Goal: Transaction & Acquisition: Purchase product/service

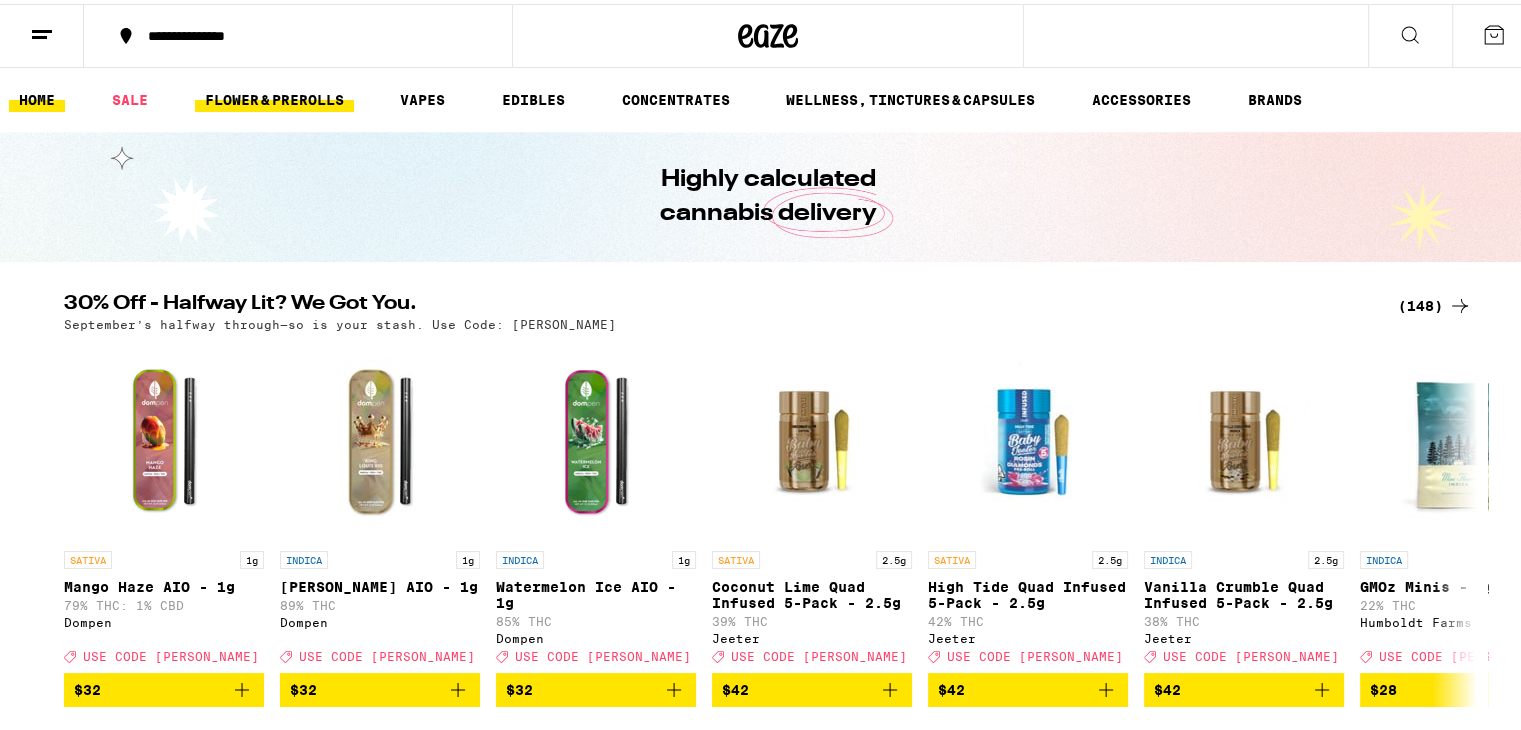
click at [272, 97] on link "FLOWER & PREROLLS" at bounding box center [274, 96] width 159 height 24
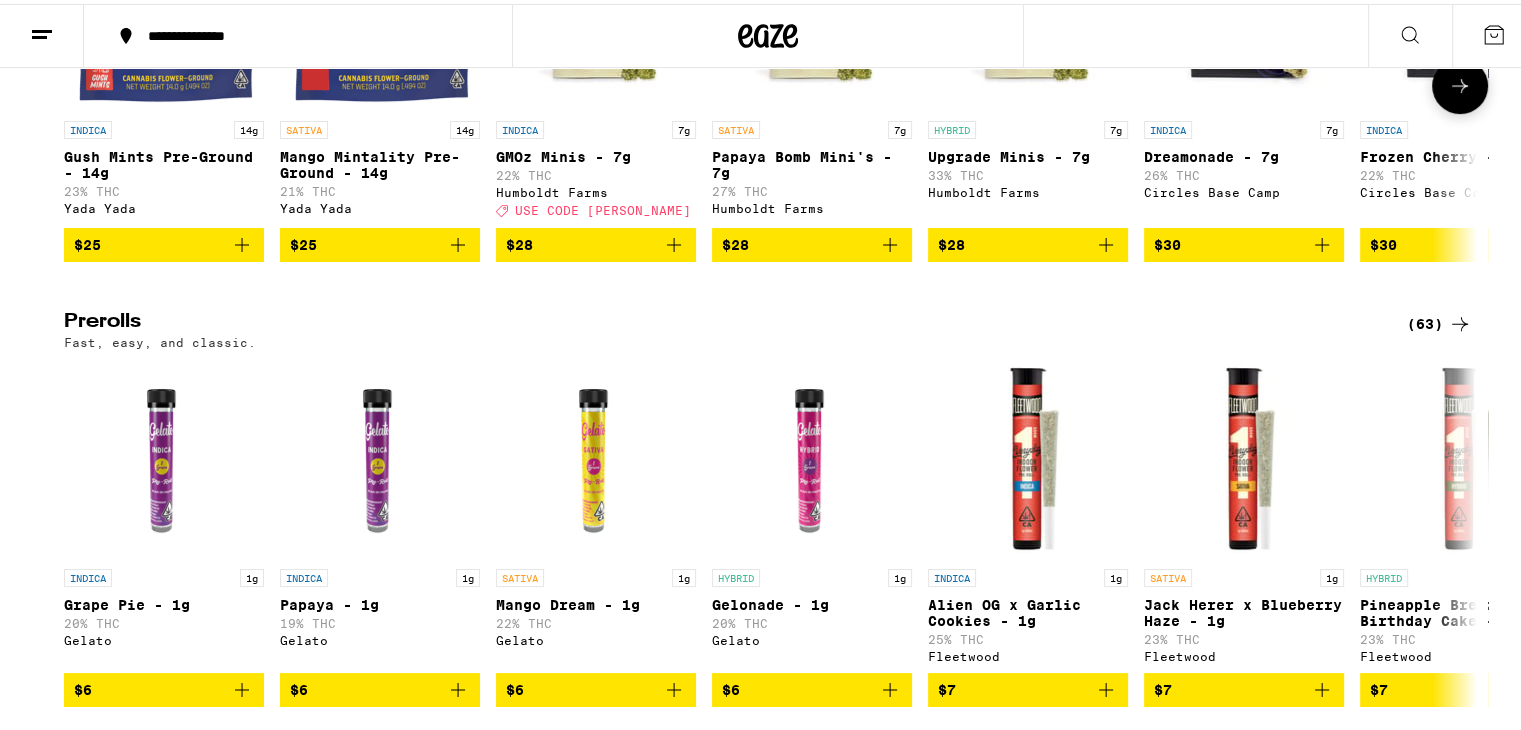
scroll to position [900, 0]
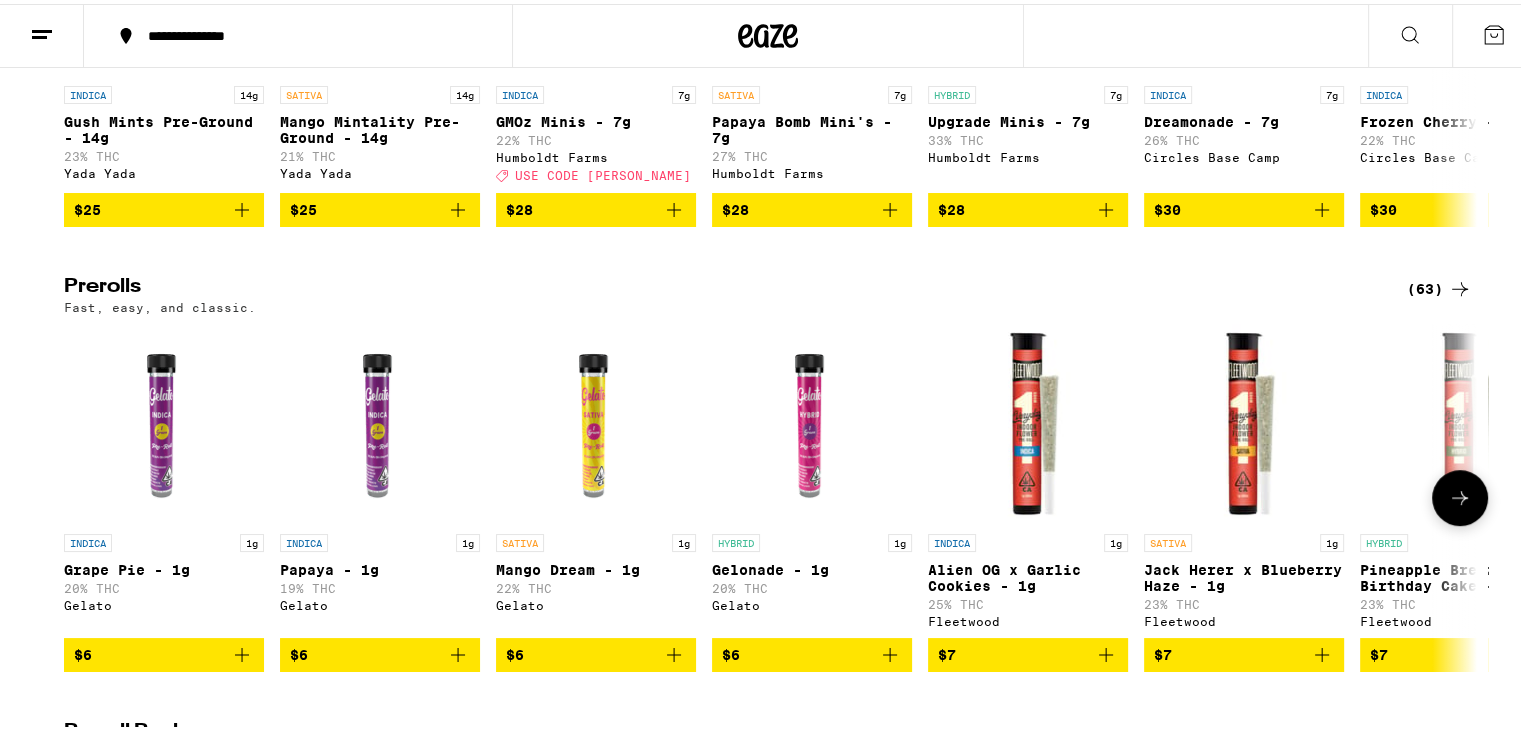
click at [1455, 506] on icon at bounding box center [1460, 494] width 24 height 24
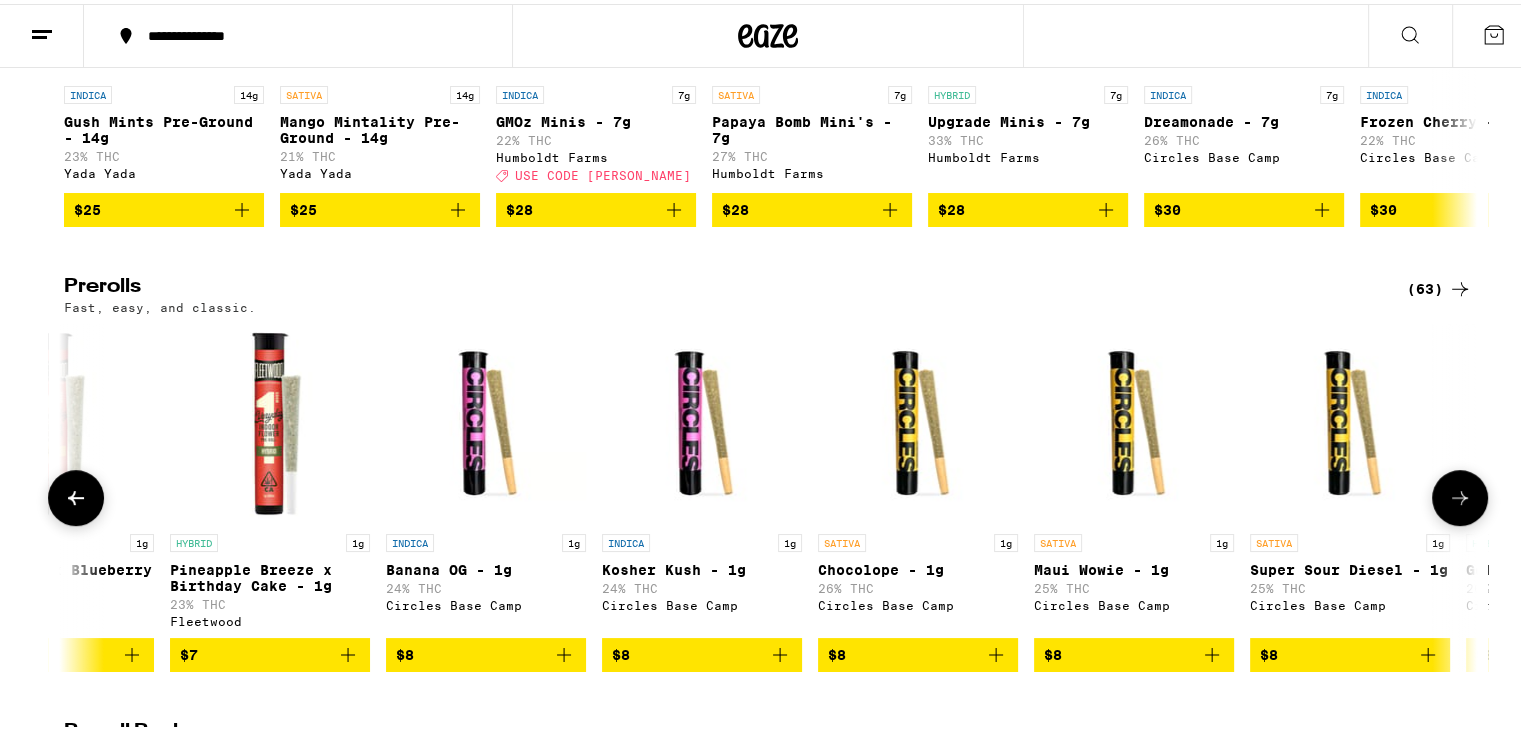
click at [1448, 506] on icon at bounding box center [1460, 494] width 24 height 24
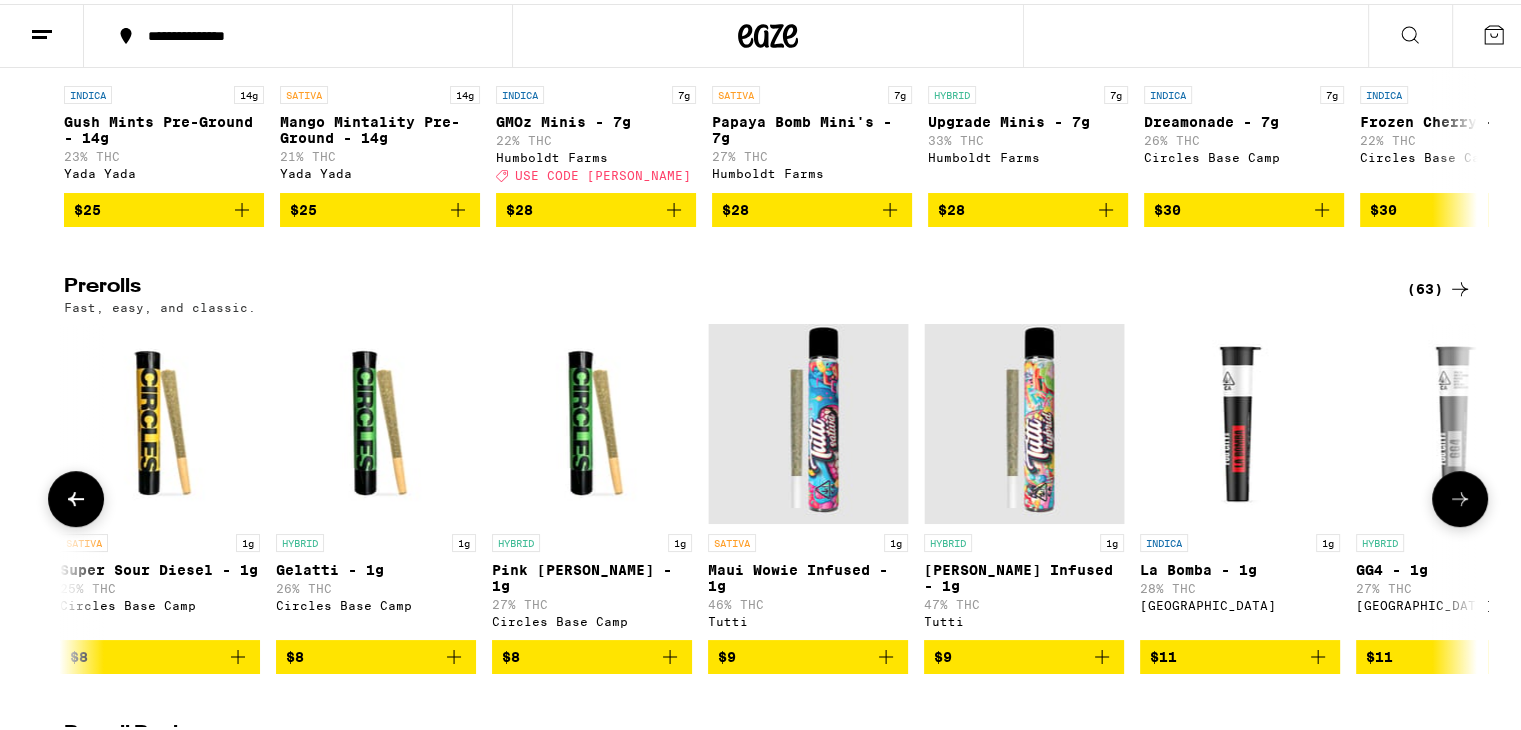
scroll to position [0, 2380]
click at [1090, 665] on icon "Add to bag" at bounding box center [1102, 653] width 24 height 24
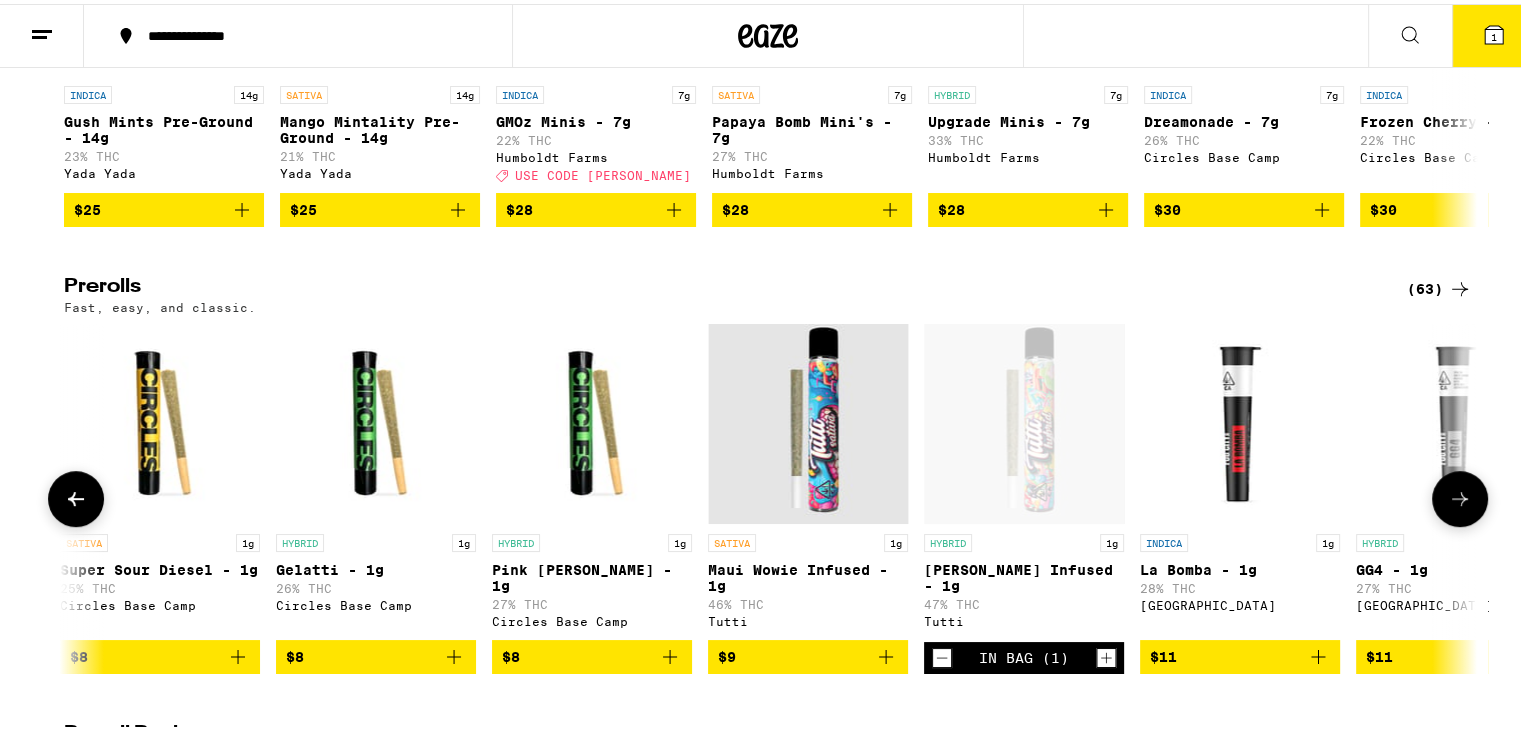
scroll to position [964, 0]
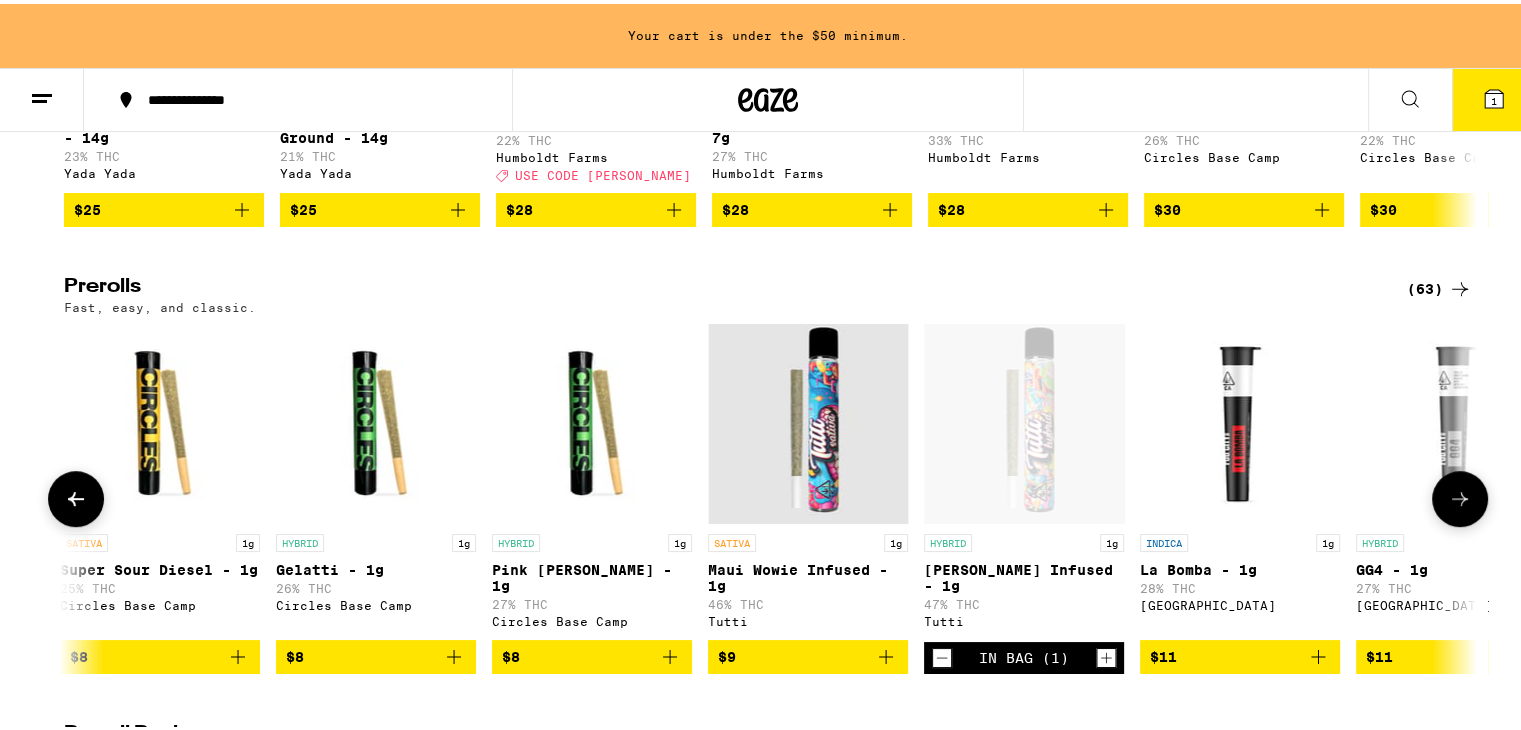
click at [1456, 502] on icon at bounding box center [1460, 495] width 16 height 14
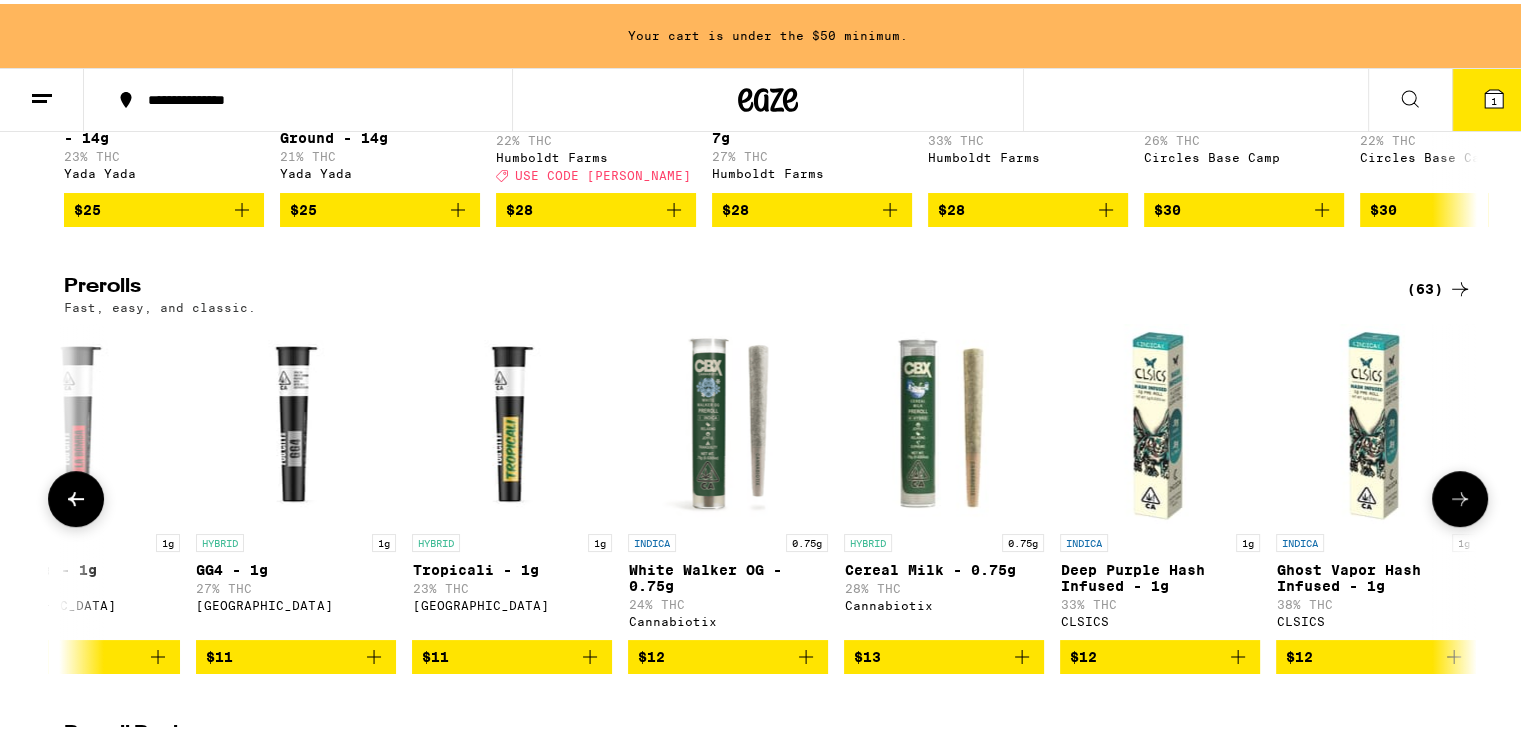
scroll to position [0, 3571]
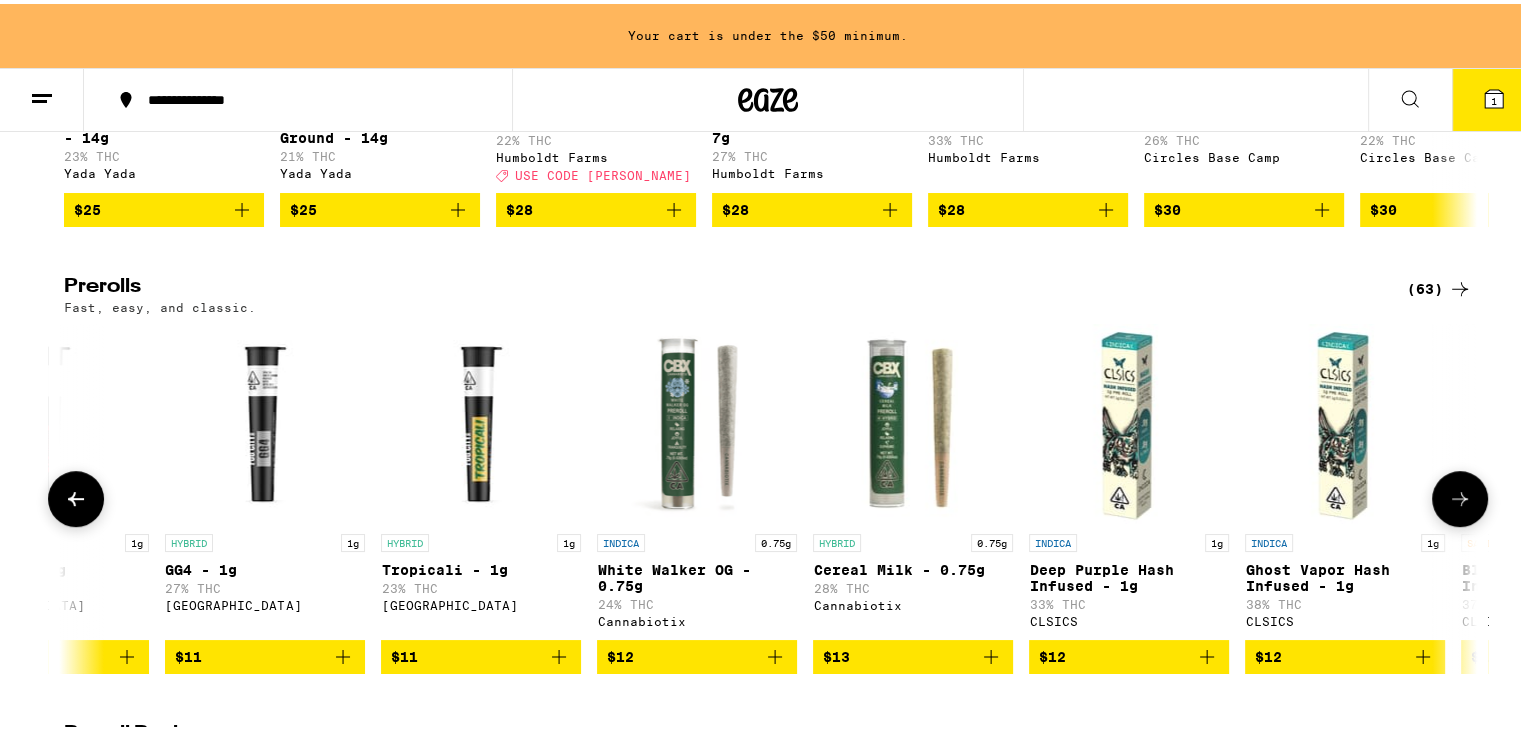
click at [1448, 507] on icon at bounding box center [1460, 495] width 24 height 24
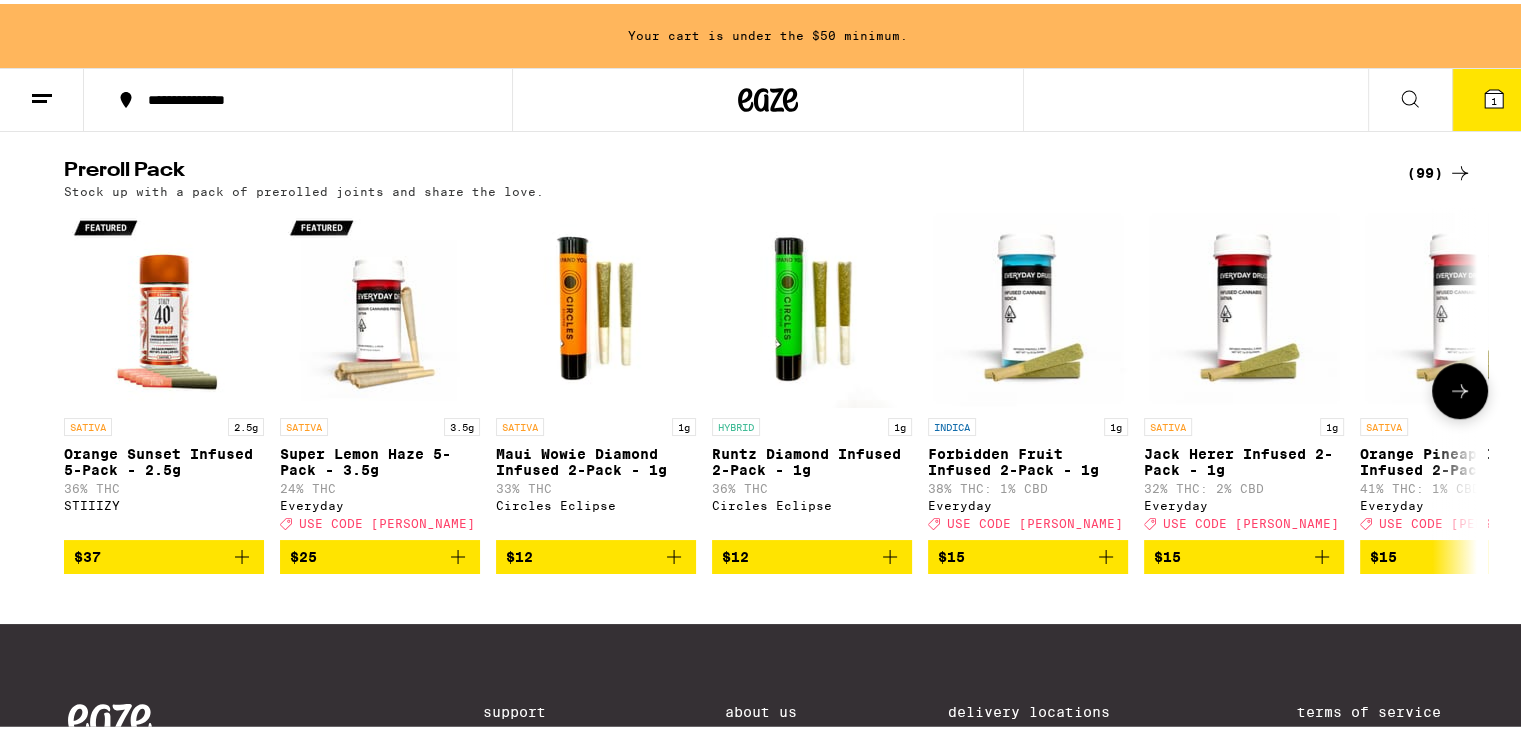
scroll to position [1564, 0]
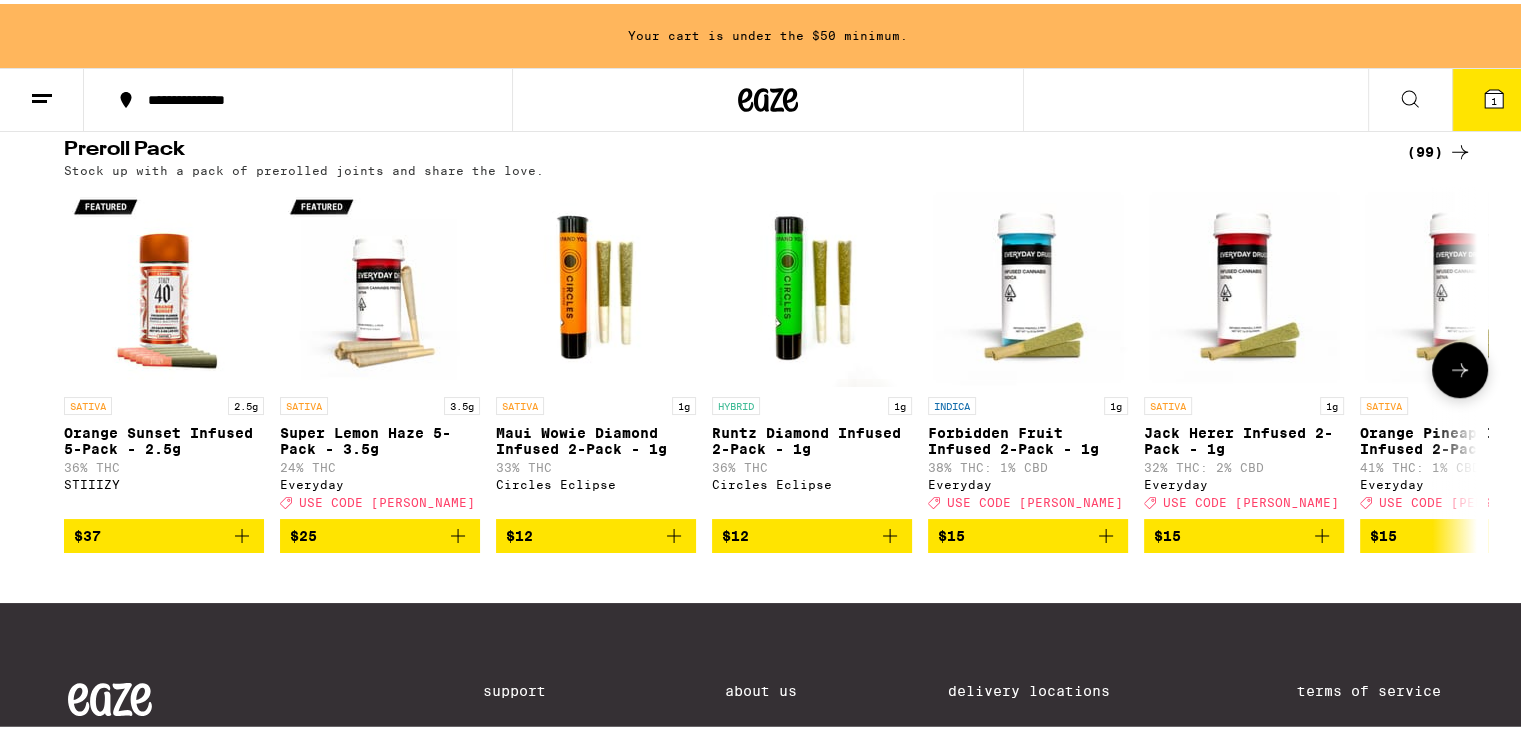
click at [878, 544] on icon "Add to bag" at bounding box center [890, 532] width 24 height 24
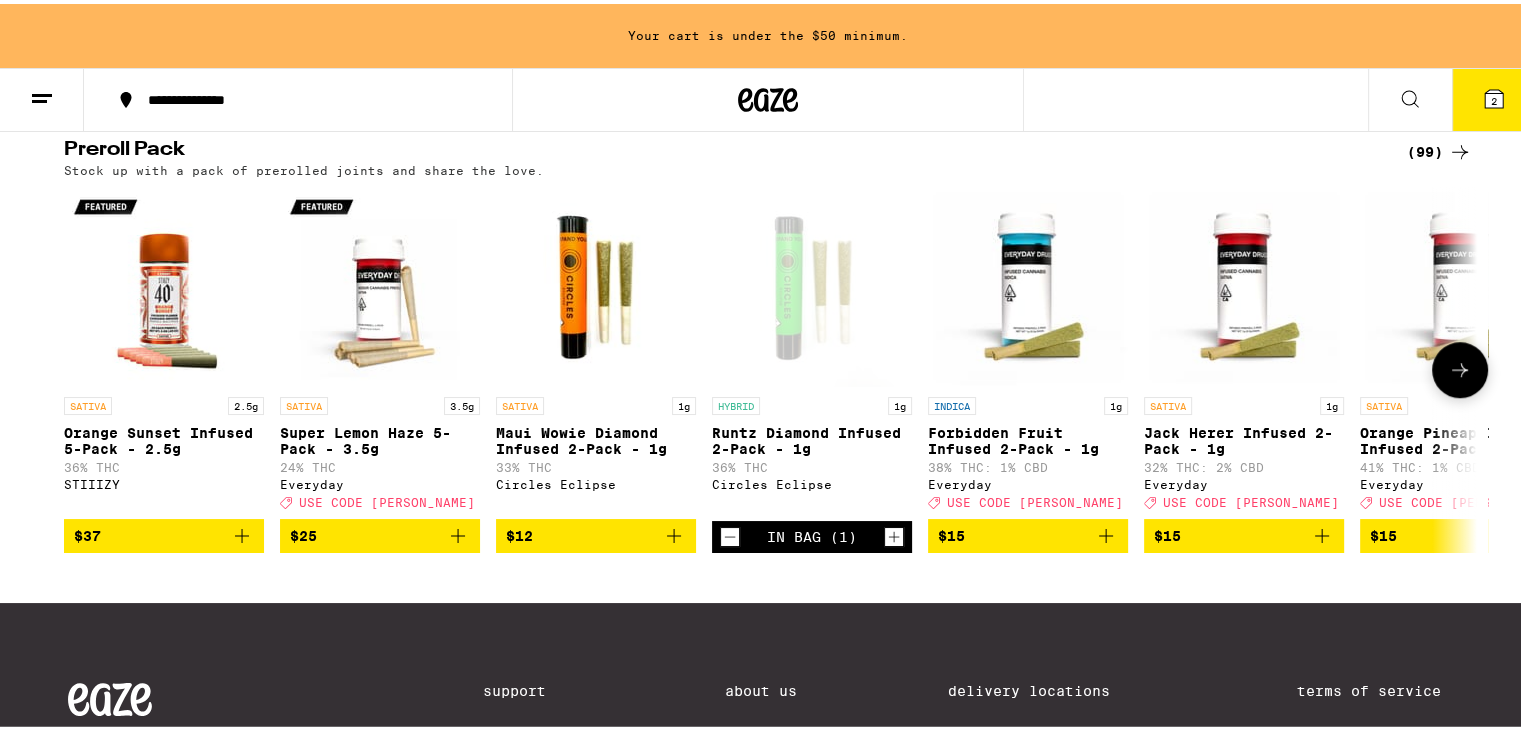
click at [1096, 544] on icon "Add to bag" at bounding box center [1106, 532] width 24 height 24
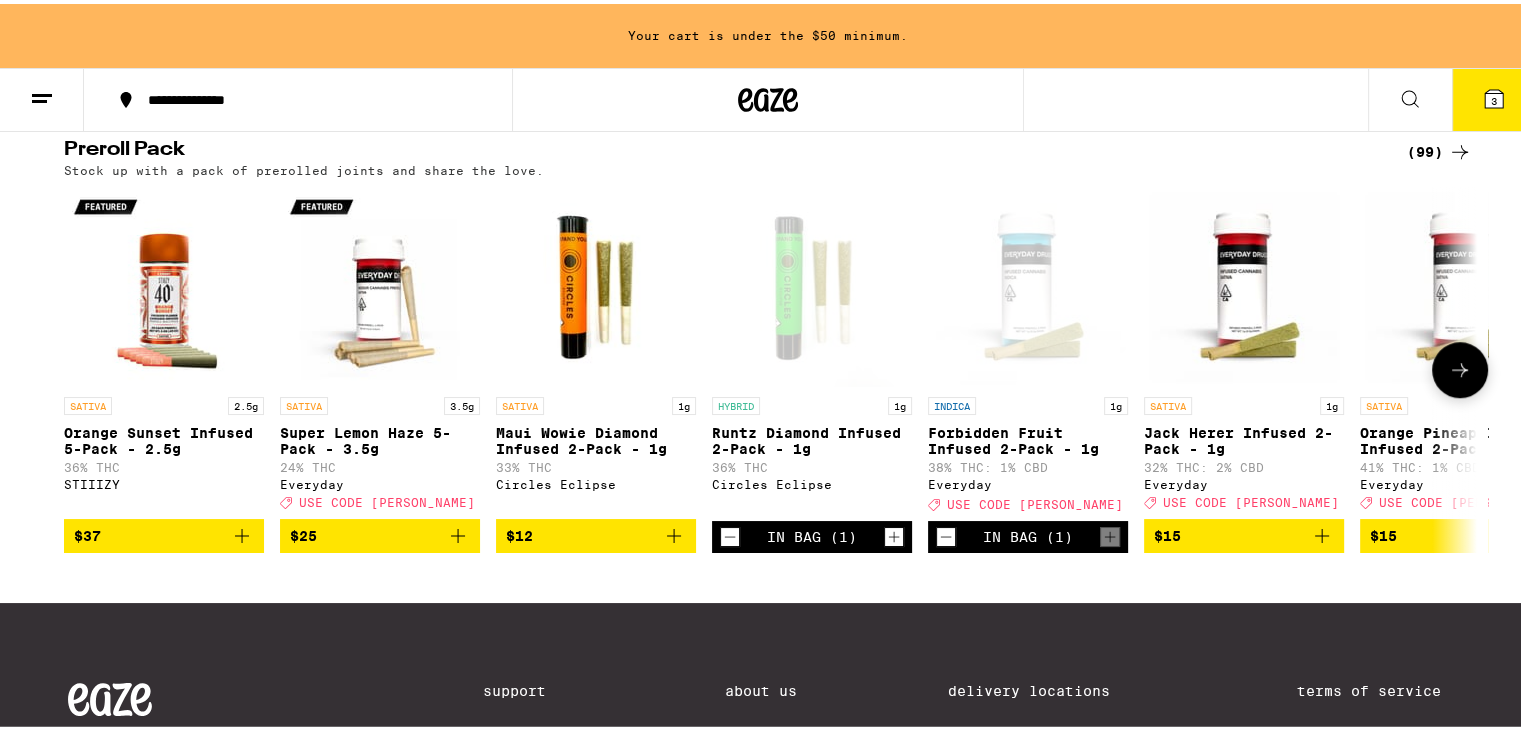
click at [1455, 378] on icon at bounding box center [1460, 366] width 24 height 24
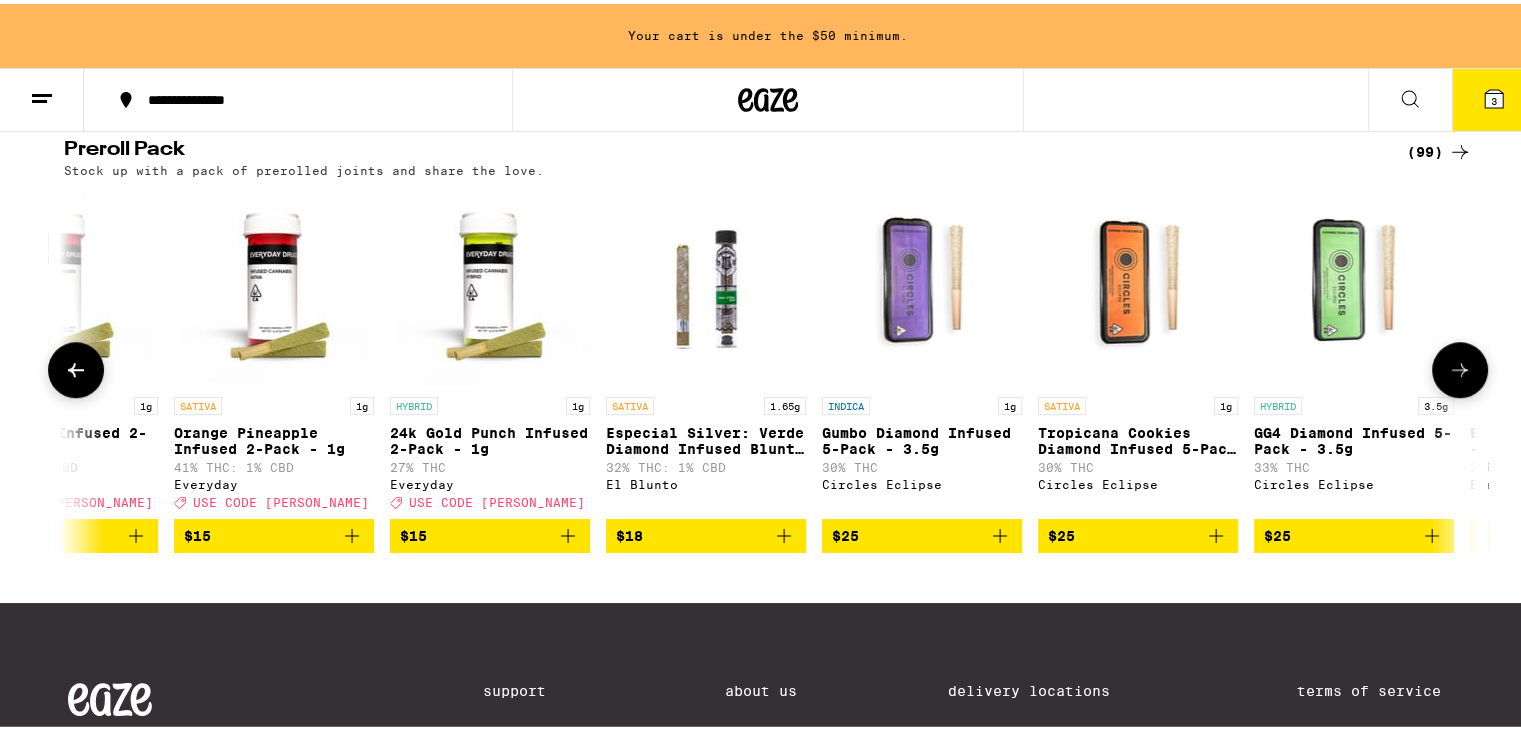
scroll to position [0, 1190]
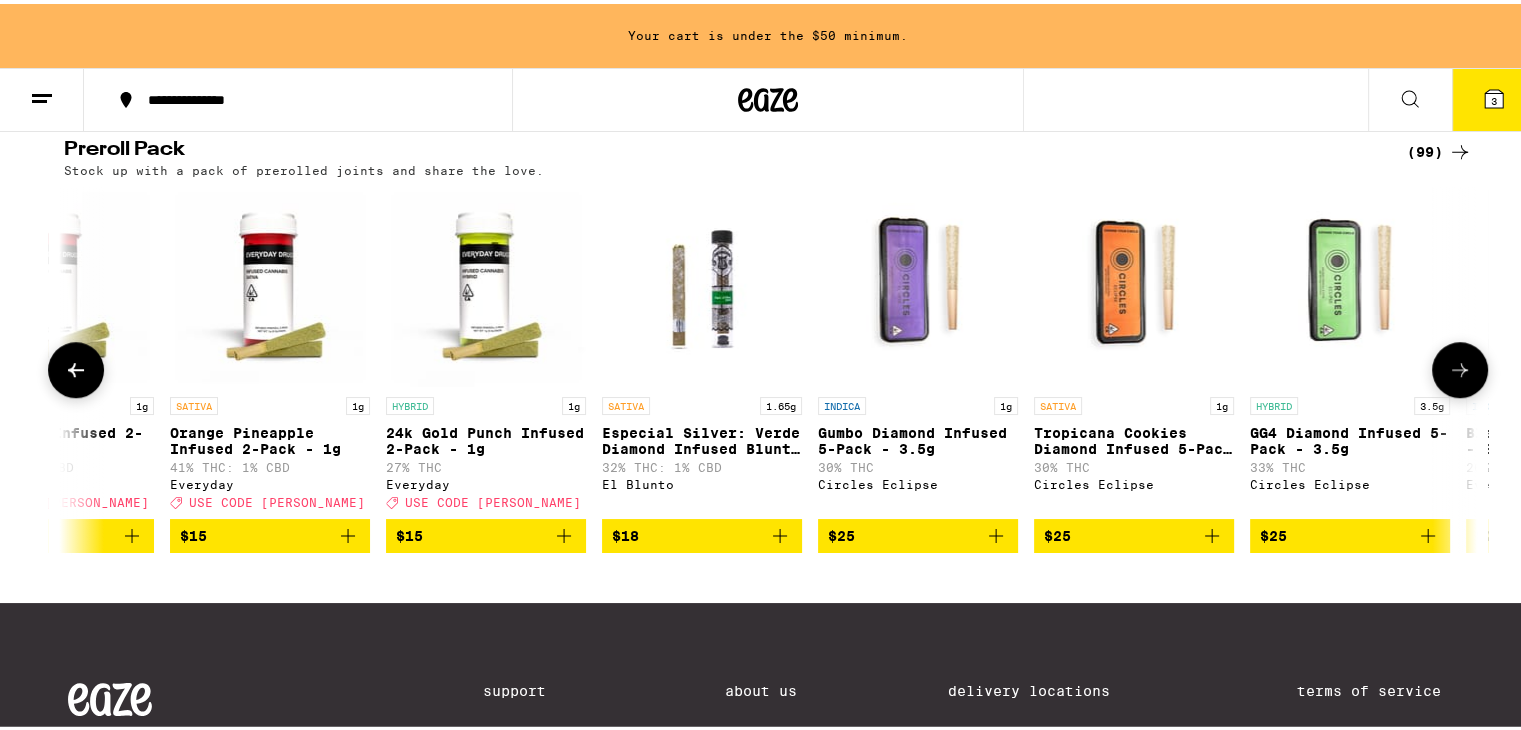
click at [336, 544] on icon "Add to bag" at bounding box center [348, 532] width 24 height 24
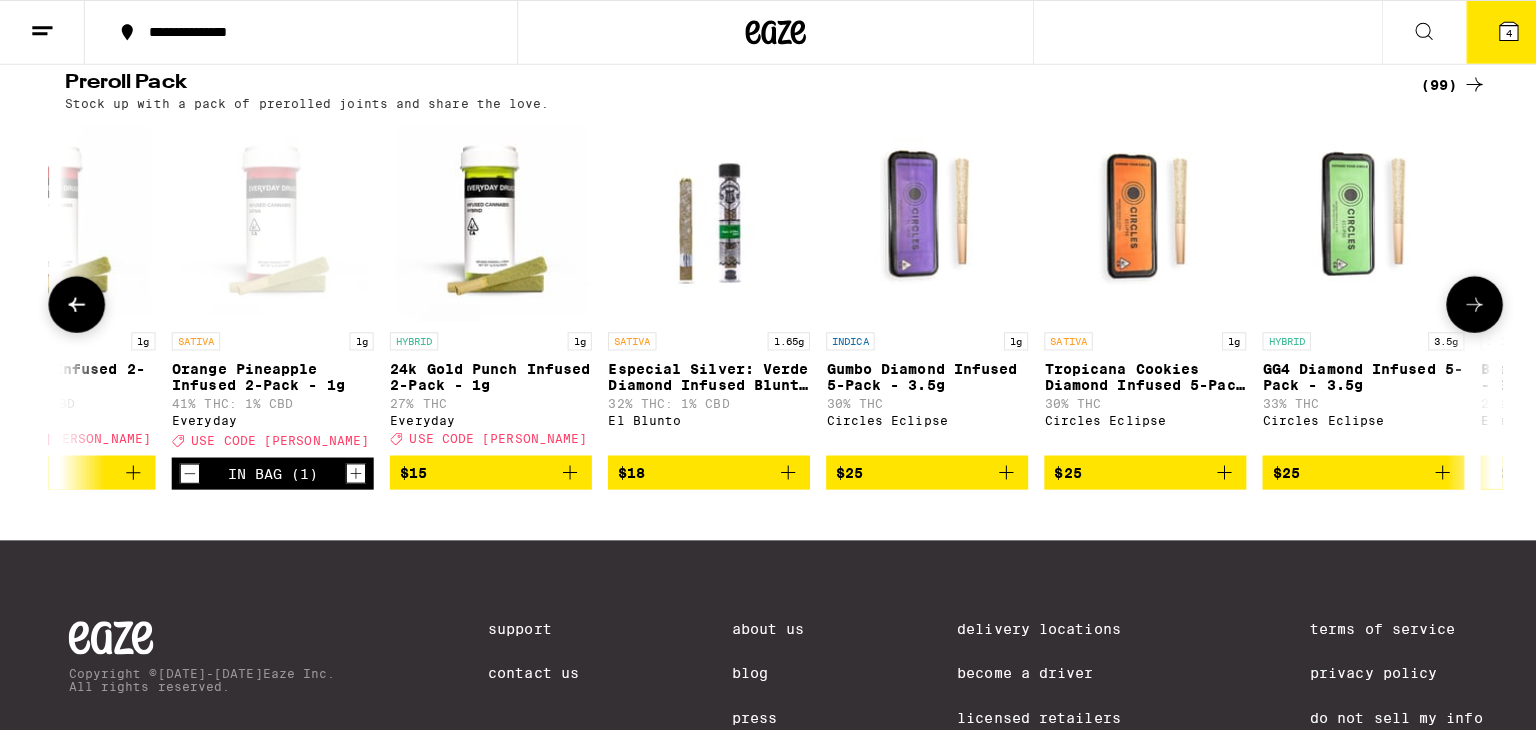
scroll to position [1500, 0]
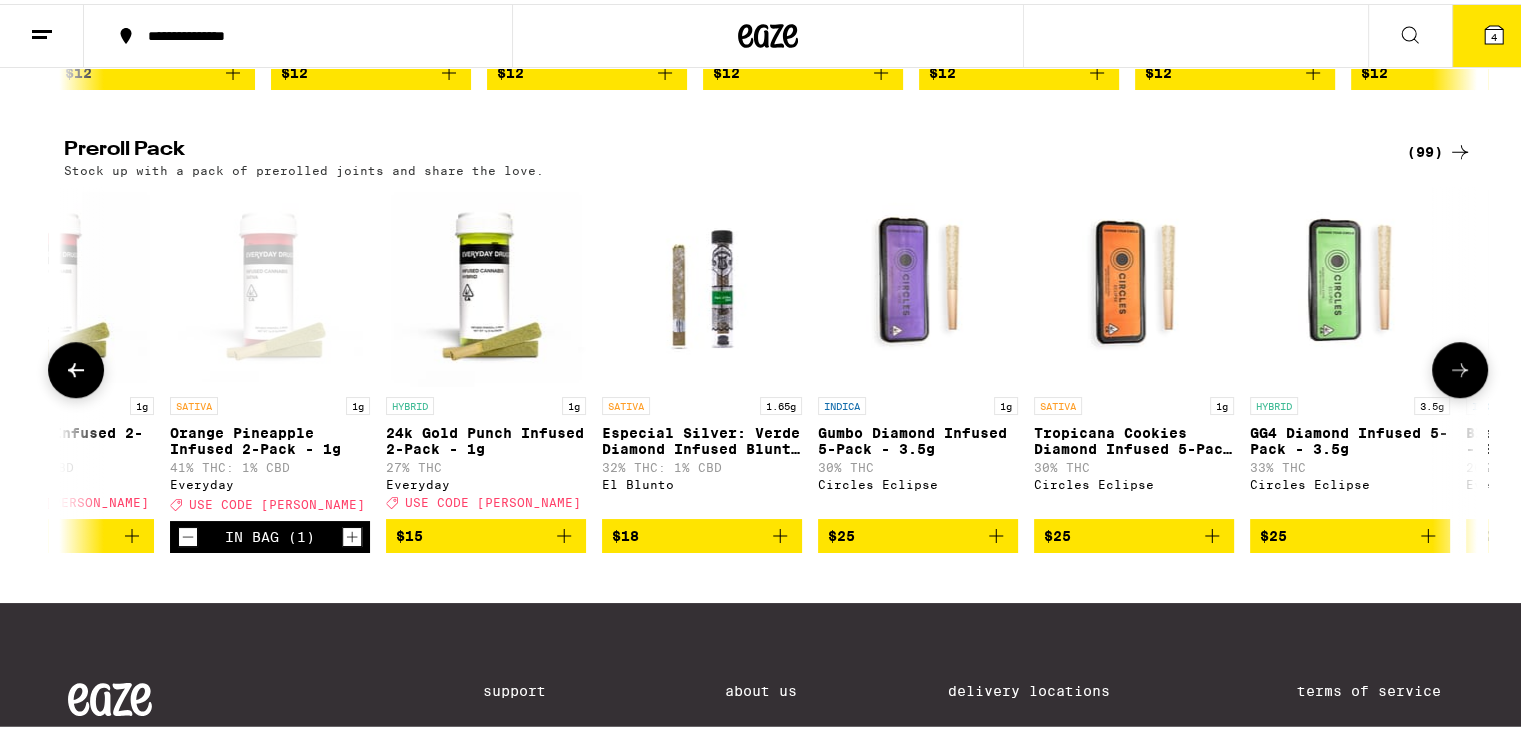
click at [988, 544] on icon "Add to bag" at bounding box center [996, 532] width 24 height 24
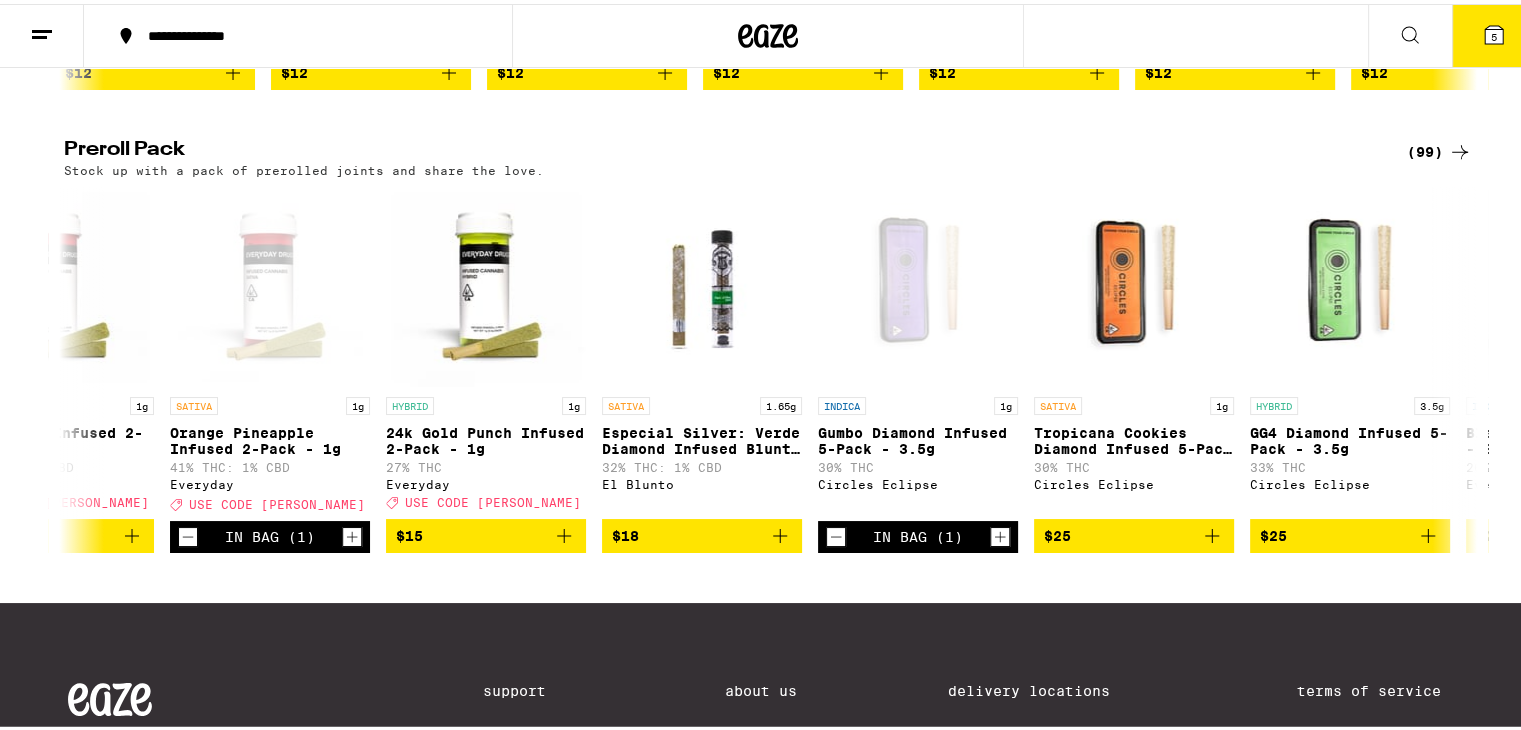
click at [1491, 29] on span "5" at bounding box center [1494, 33] width 6 height 12
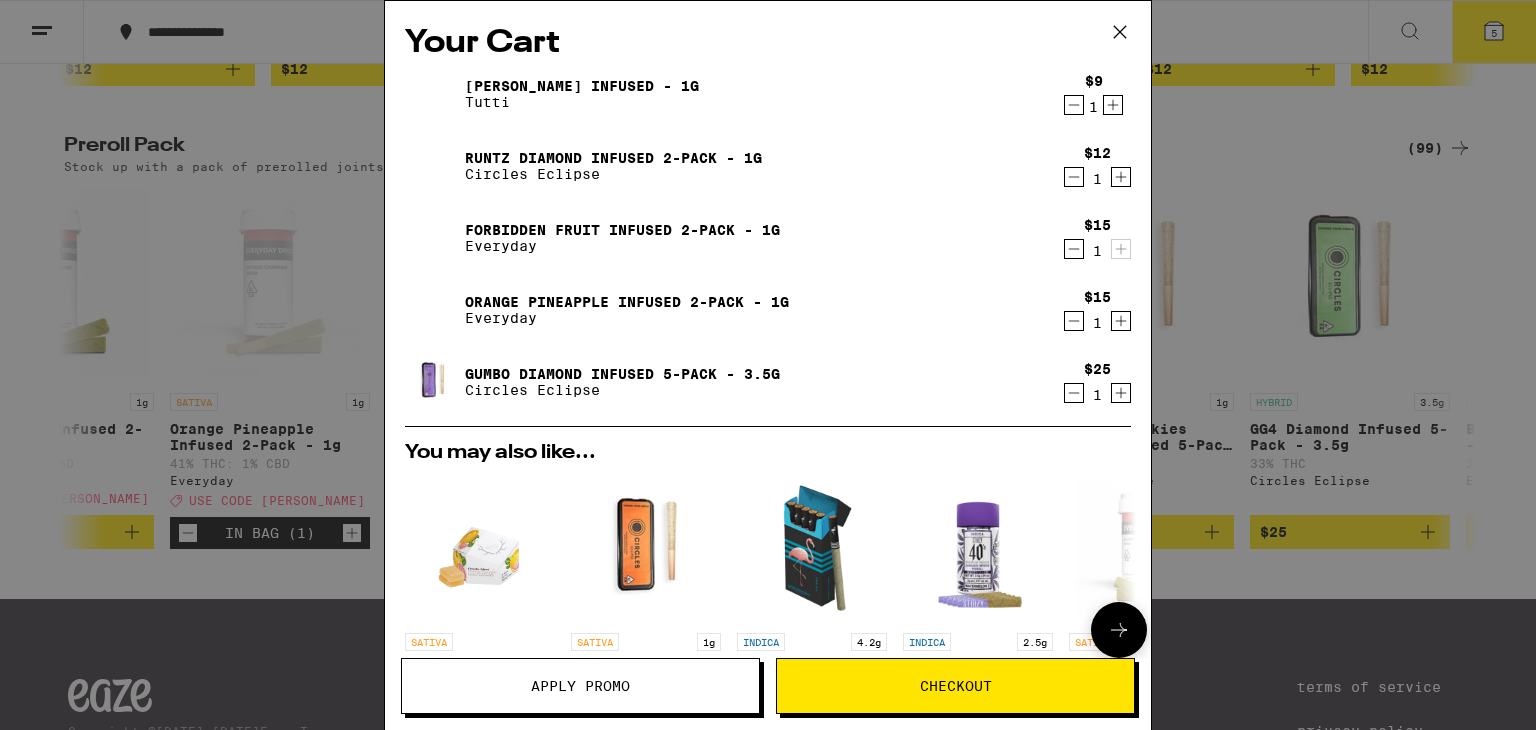
click at [480, 551] on img "Open page for Grapefruit 1:1:1 THC:CBC:CBG Gummies from WYLD" at bounding box center [479, 548] width 107 height 150
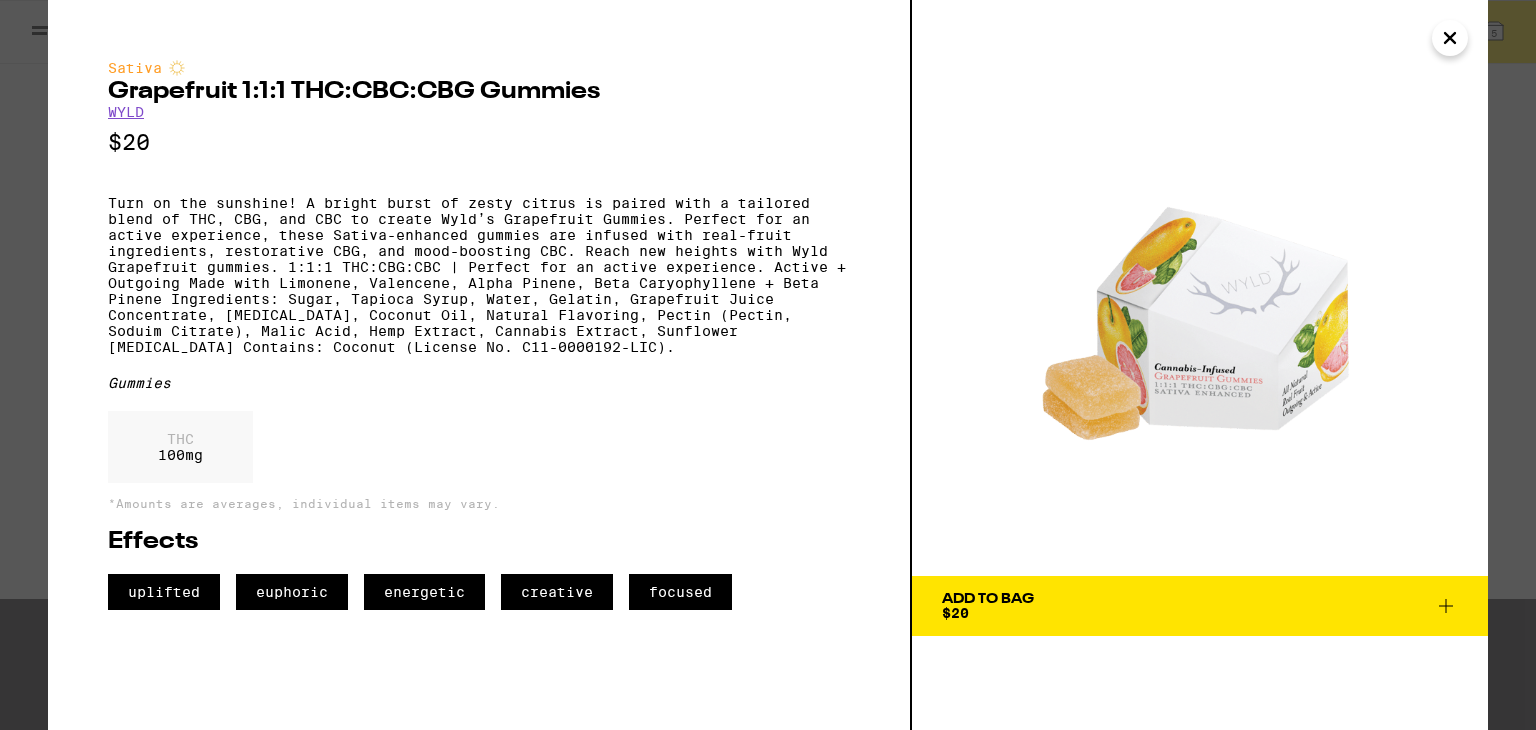
click at [1033, 609] on div "Add To Bag $20" at bounding box center [988, 606] width 92 height 28
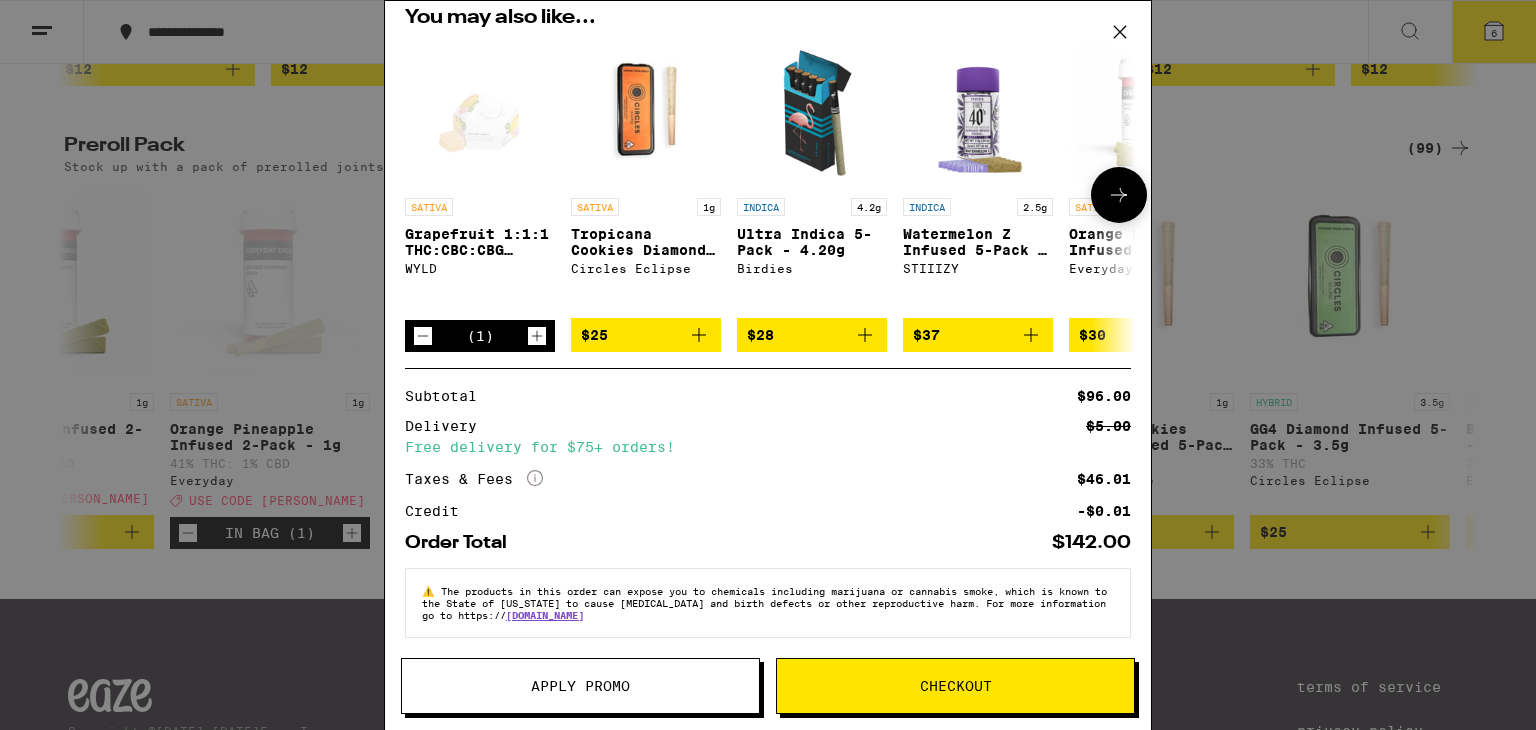
scroll to position [508, 0]
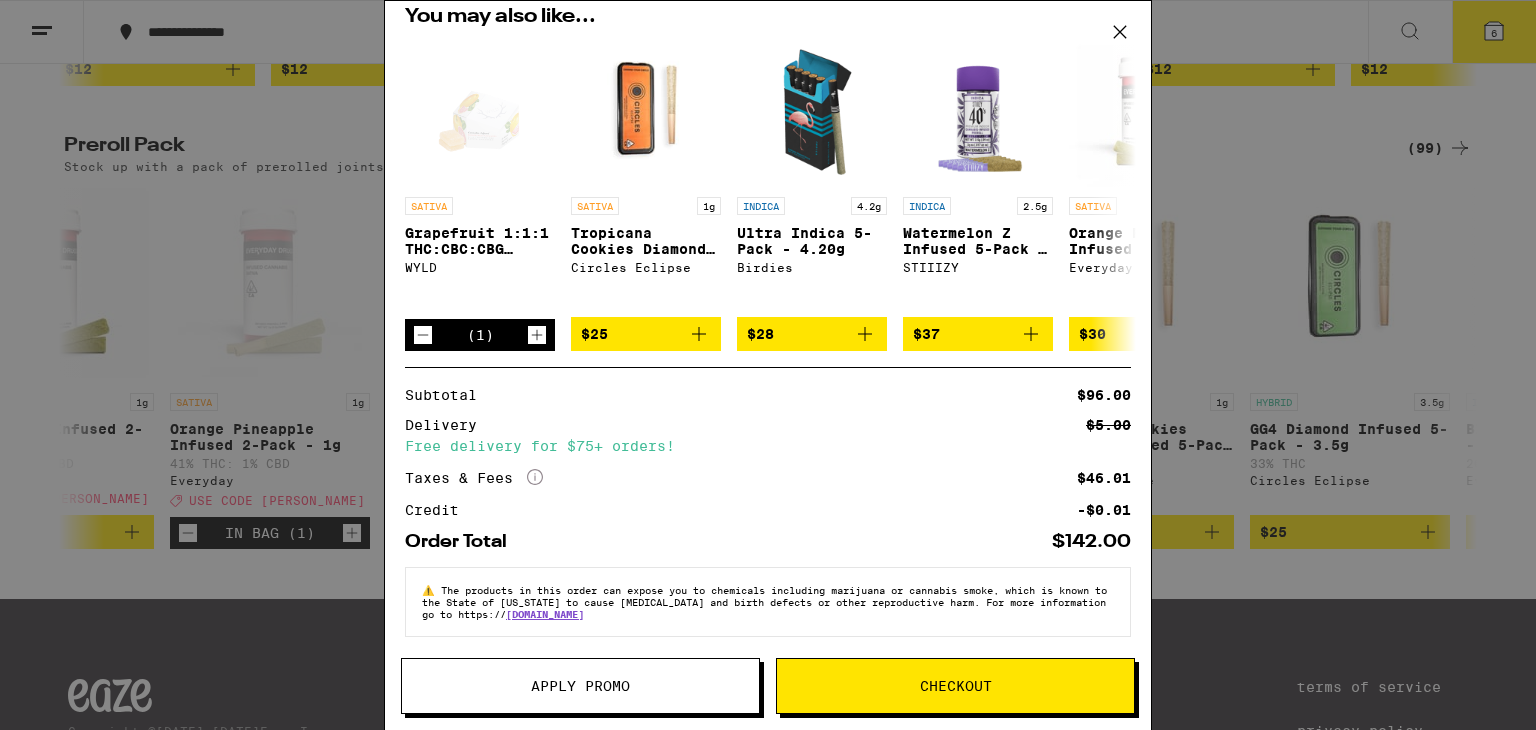
click at [944, 685] on span "Checkout" at bounding box center [956, 686] width 72 height 14
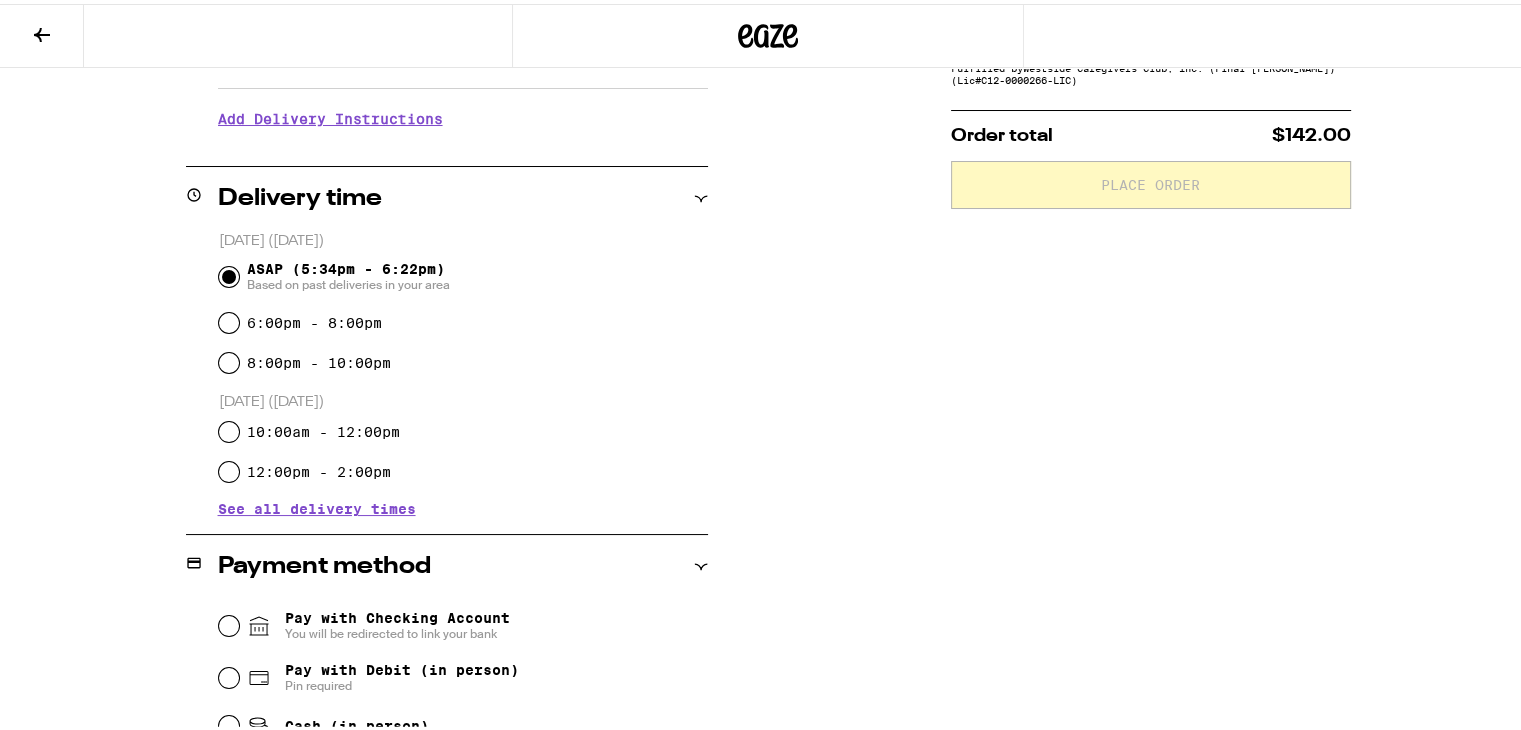
scroll to position [500, 0]
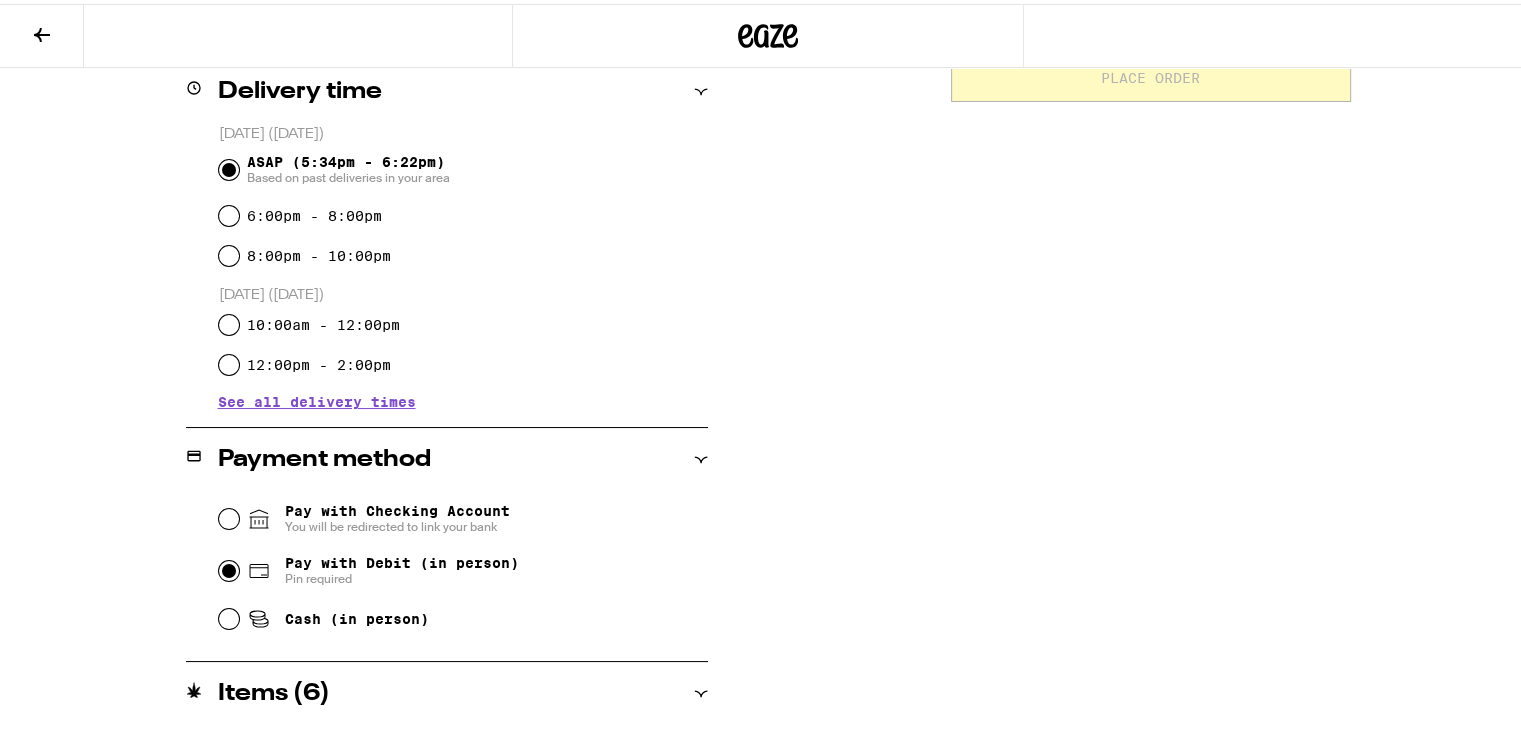
click at [219, 569] on input "Pay with Debit (in person) Pin required" at bounding box center [229, 567] width 20 height 20
radio input "true"
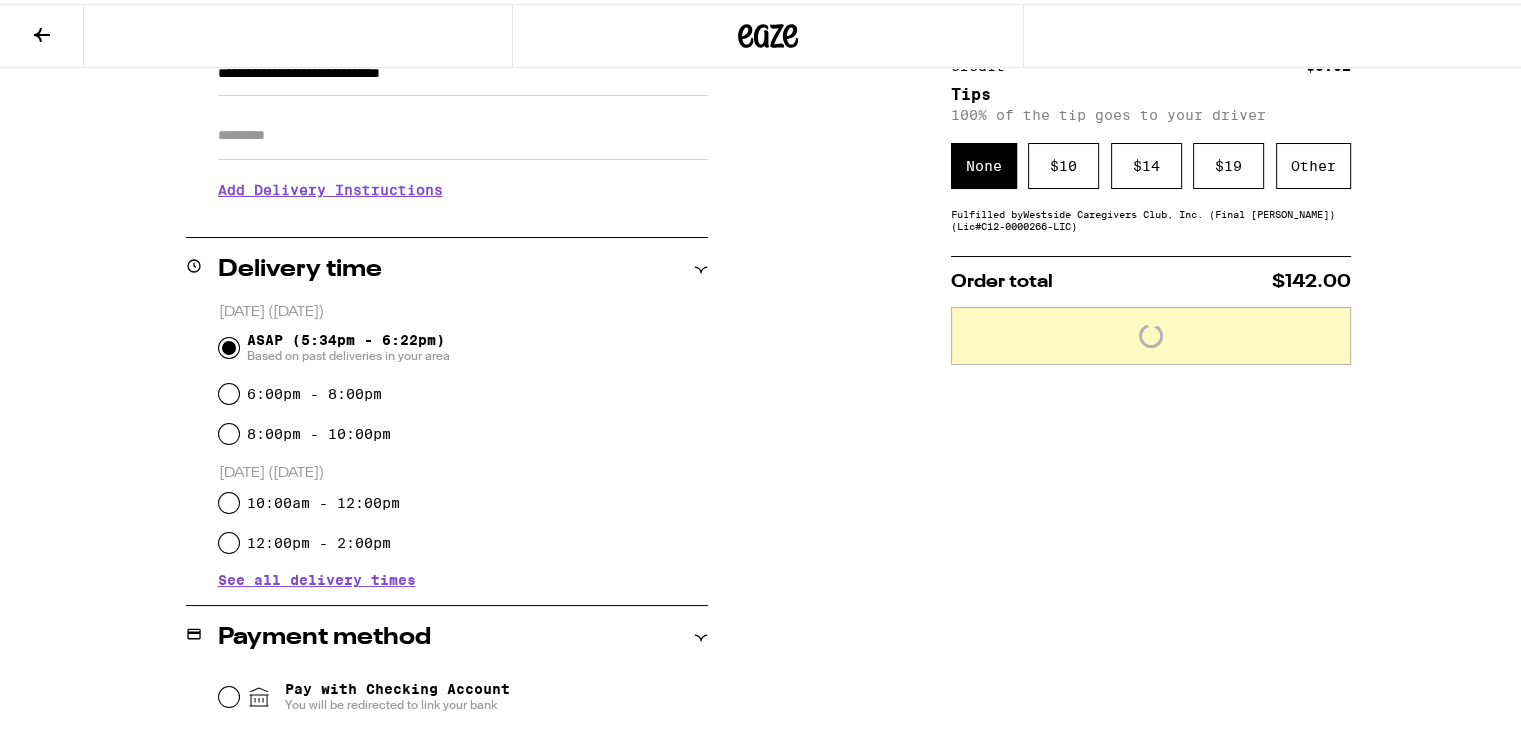
scroll to position [300, 0]
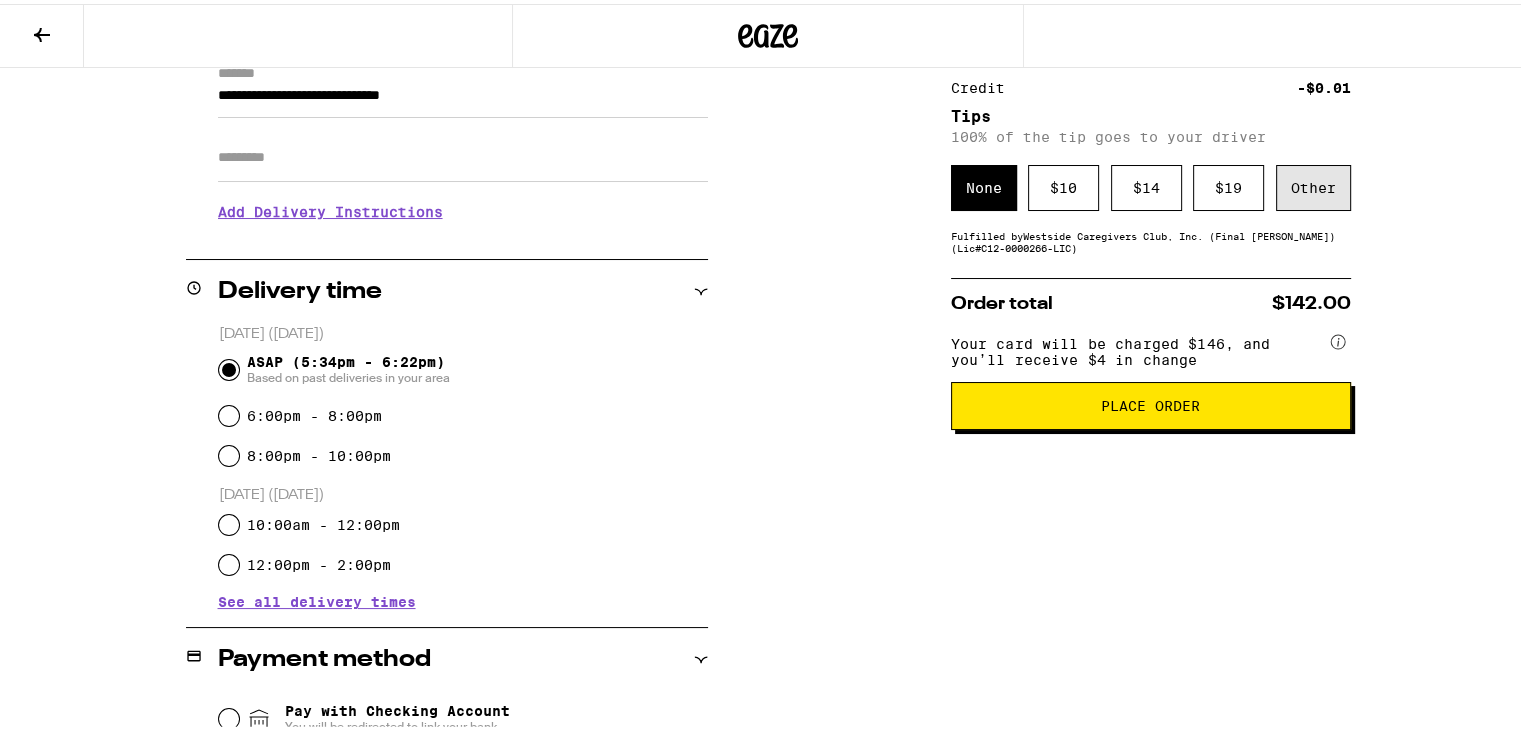
click at [1300, 189] on div "Other" at bounding box center [1313, 184] width 75 height 46
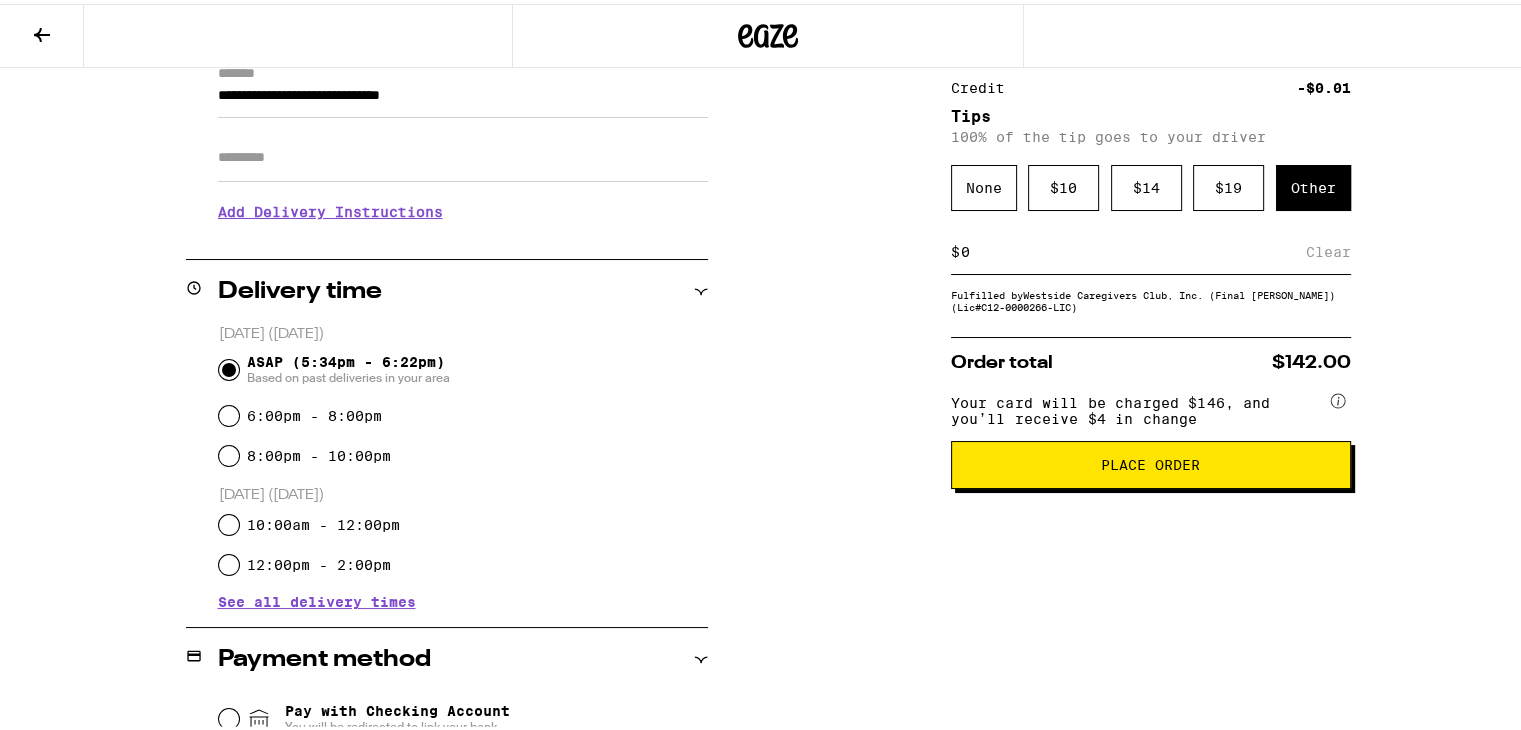
type input "1"
click at [1142, 569] on div "Subtotal $96.00 Delivery $5.00 Free delivery for $75+ orders! Taxes & Fees More…" at bounding box center [1151, 648] width 400 height 1413
click at [982, 251] on input at bounding box center [1133, 248] width 346 height 18
type input "2"
click at [1120, 468] on span "Place Order" at bounding box center [1150, 461] width 99 height 14
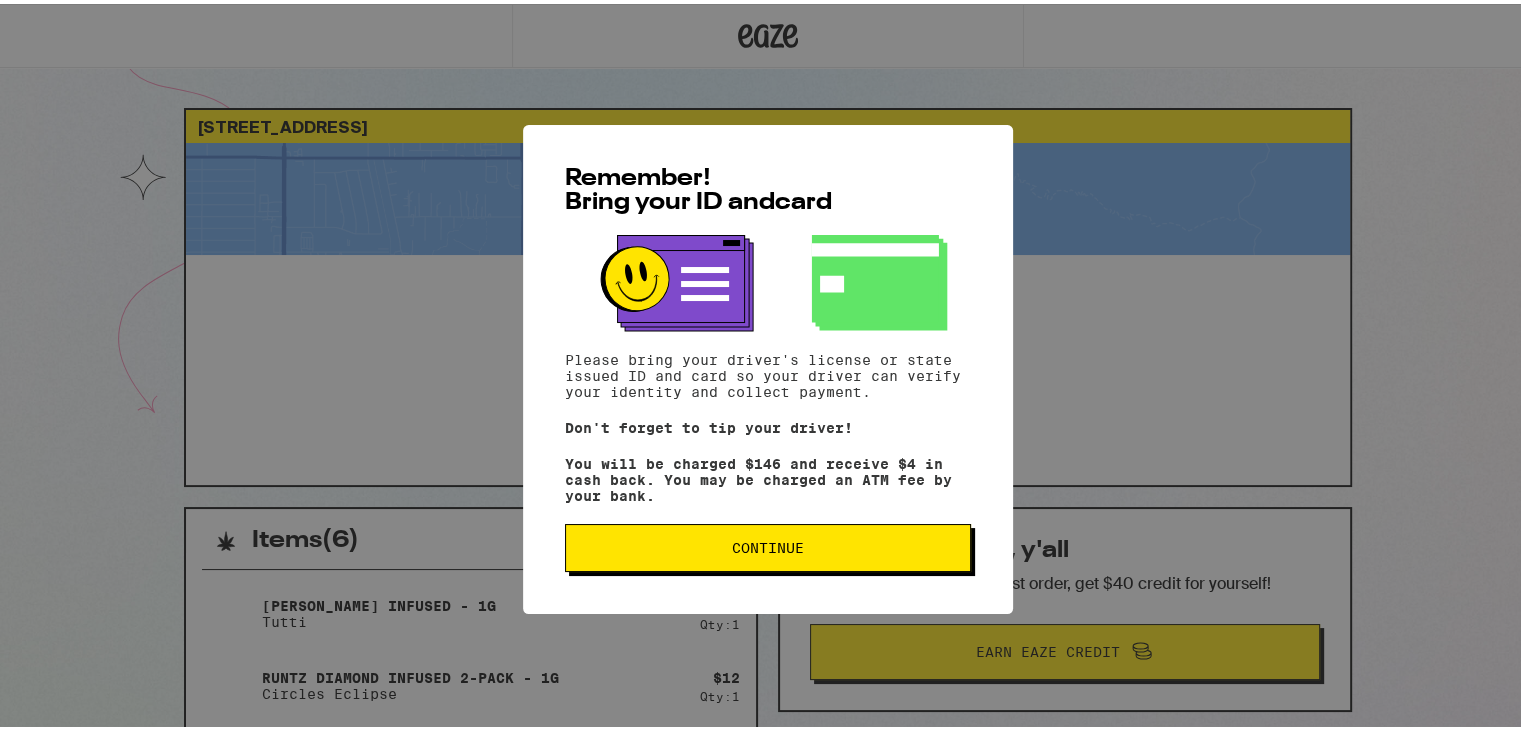
click at [798, 551] on span "Continue" at bounding box center [768, 544] width 372 height 14
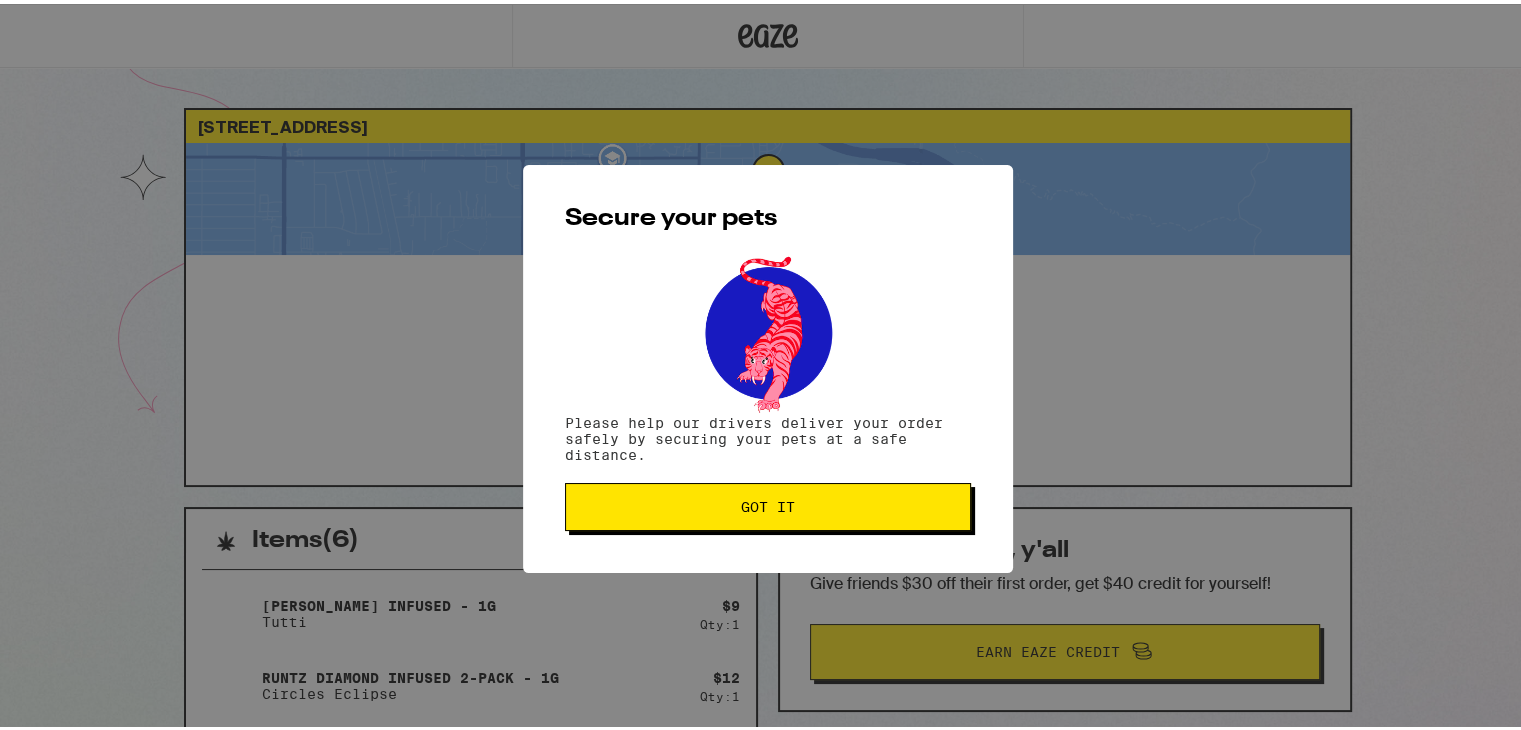
click at [777, 508] on span "Got it" at bounding box center [768, 503] width 54 height 14
